Goal: Task Accomplishment & Management: Complete application form

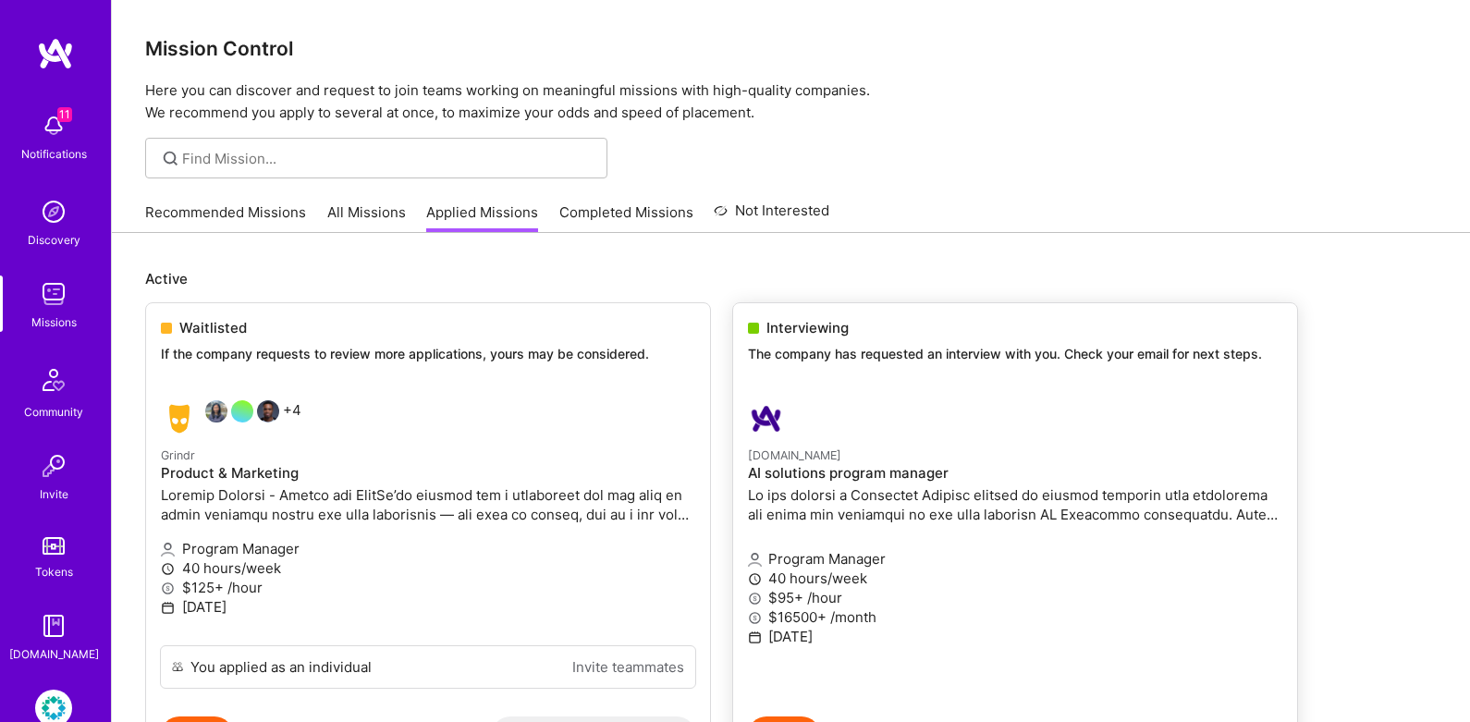
click at [857, 336] on div "Interviewing" at bounding box center [1015, 327] width 534 height 19
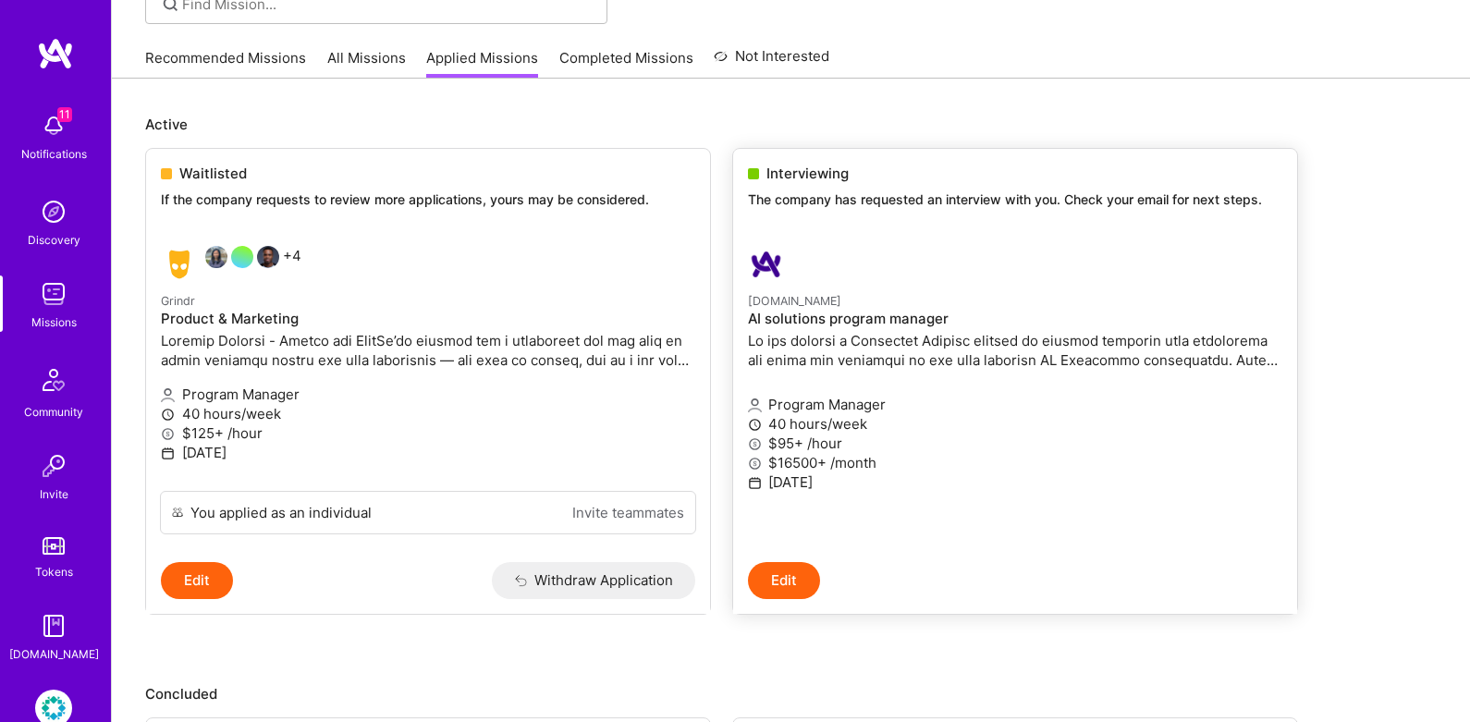
scroll to position [170, 0]
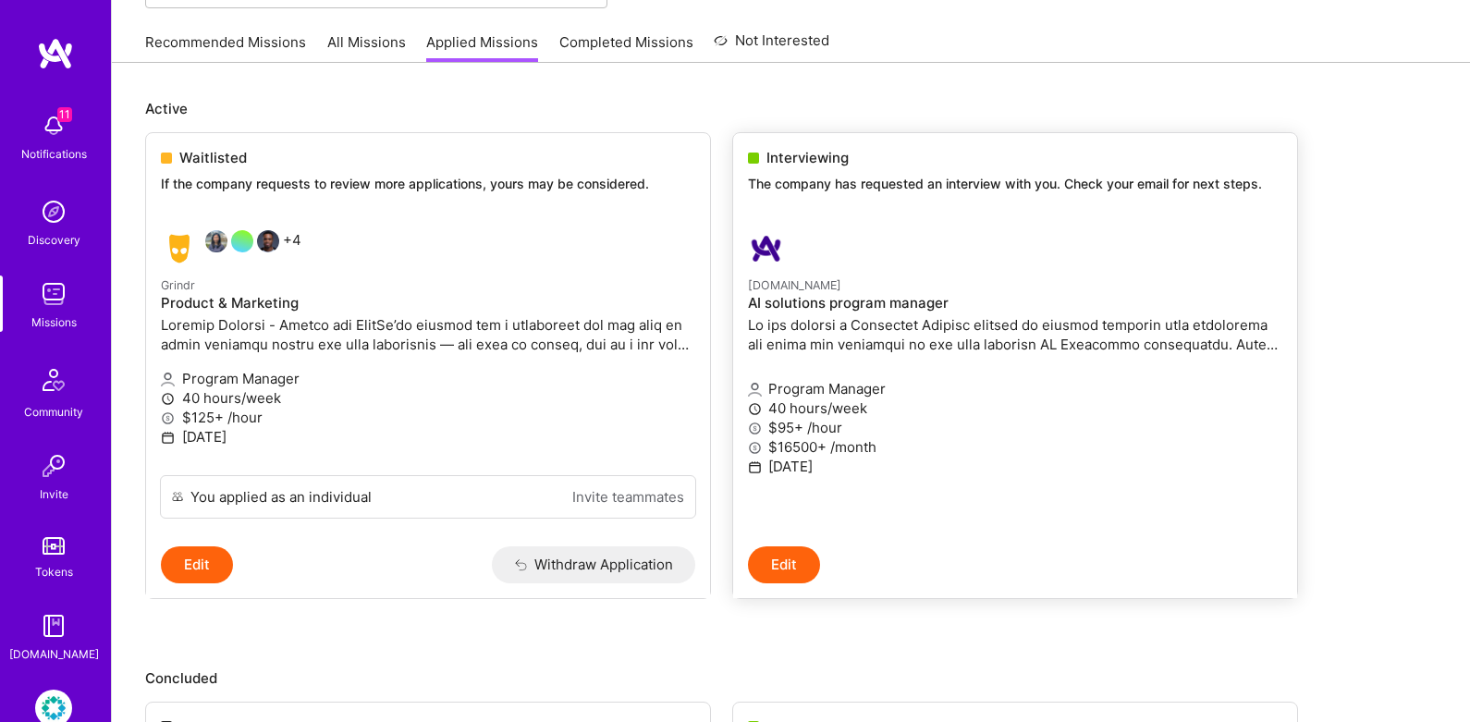
click at [854, 347] on p at bounding box center [1015, 334] width 534 height 39
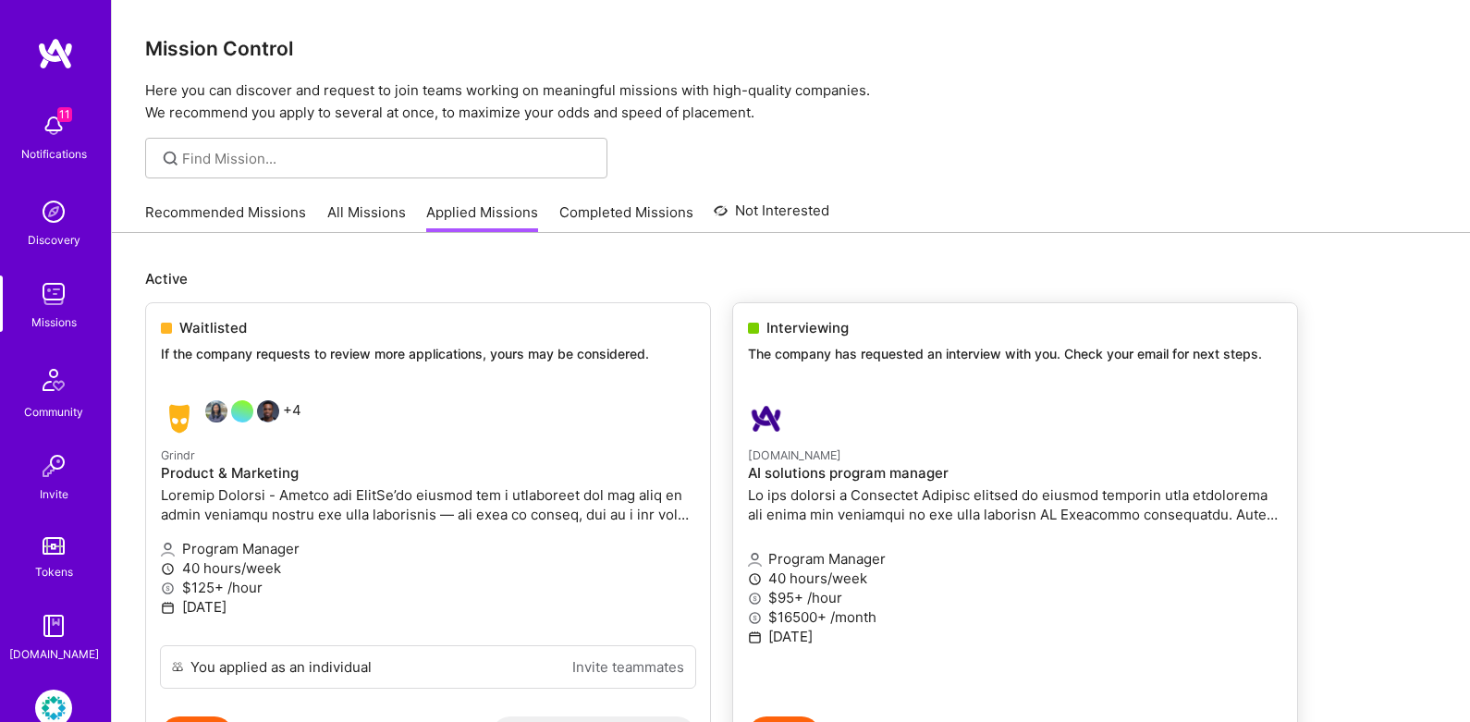
click at [818, 485] on p at bounding box center [1015, 504] width 534 height 39
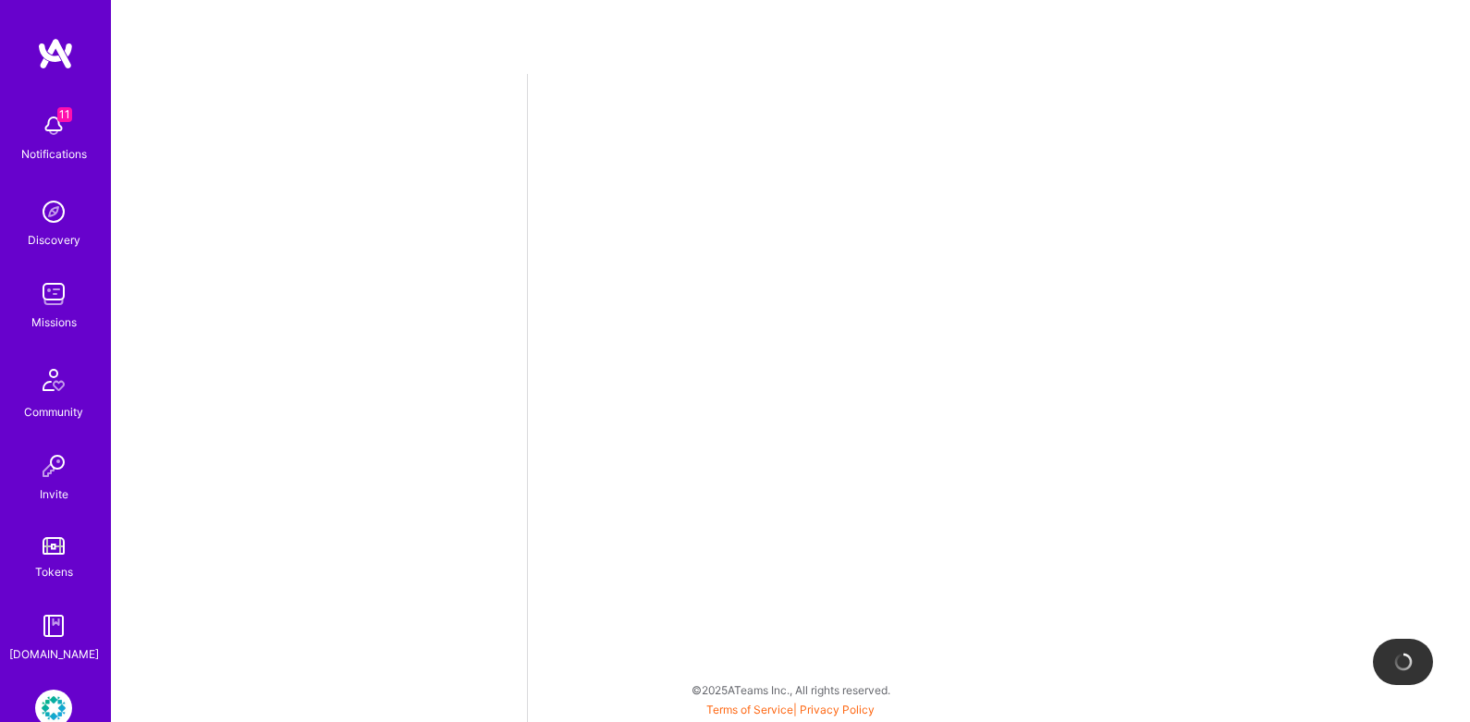
select select "US"
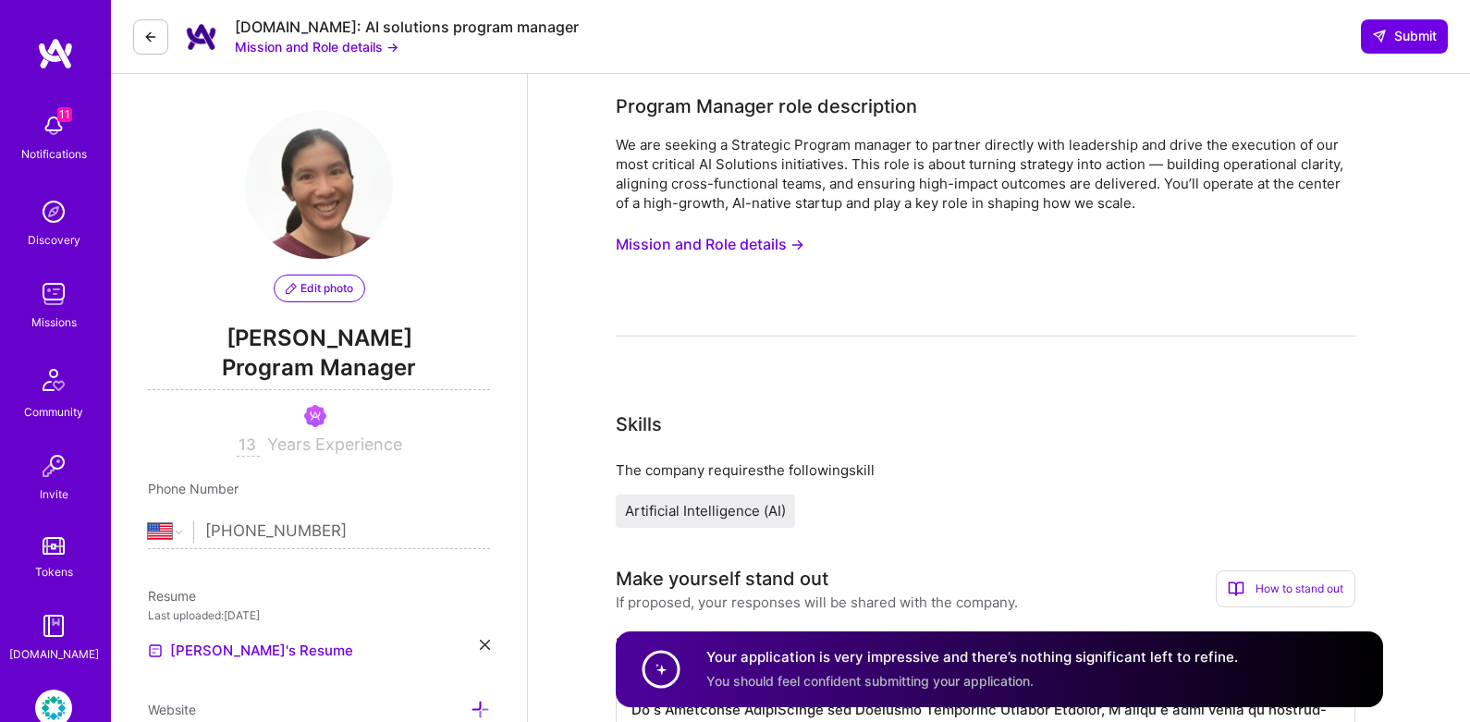
click at [755, 250] on button "Mission and Role details →" at bounding box center [710, 244] width 189 height 34
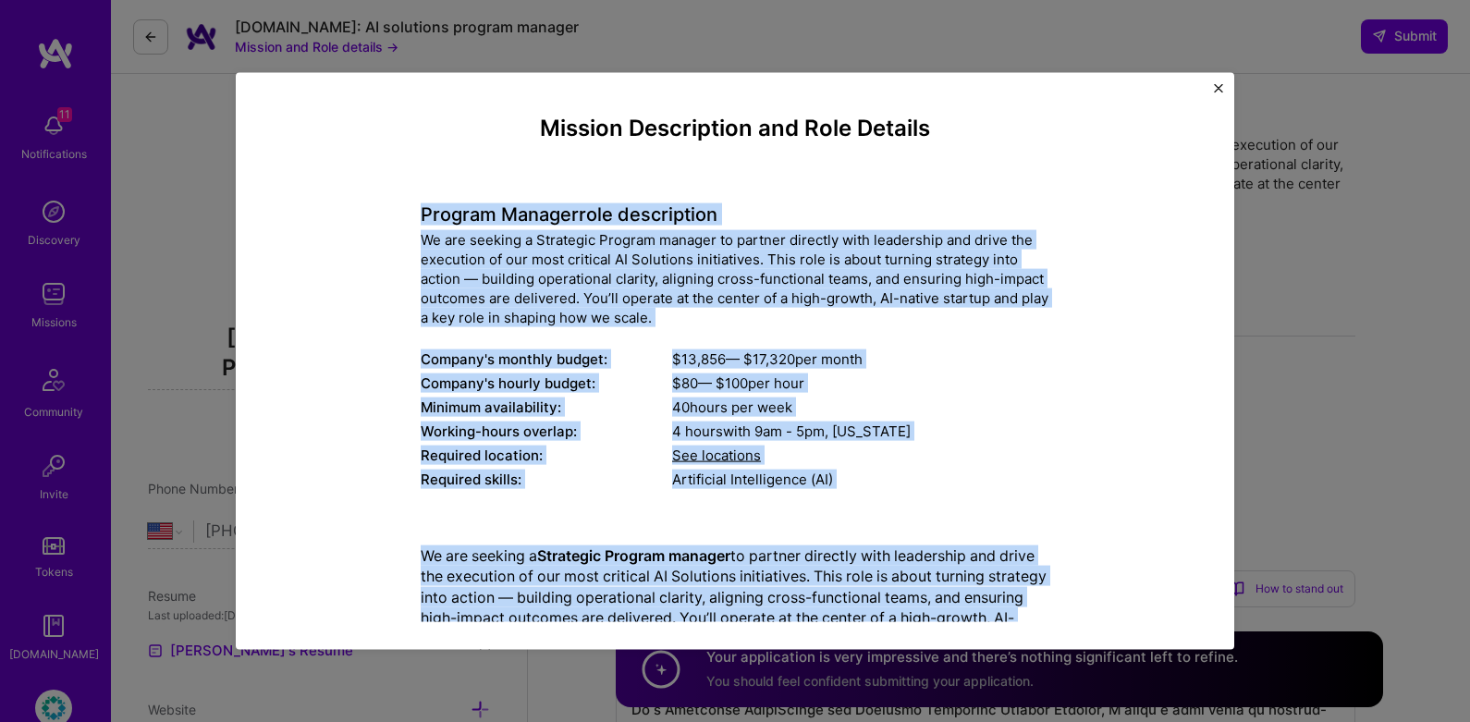
drag, startPoint x: 783, startPoint y: 588, endPoint x: 412, endPoint y: 199, distance: 537.5
copy div "Loremip Dolorsi amet consectetur Ad eli seddoei t Incididun Utlabor etdolor ma …"
